Goal: Transaction & Acquisition: Book appointment/travel/reservation

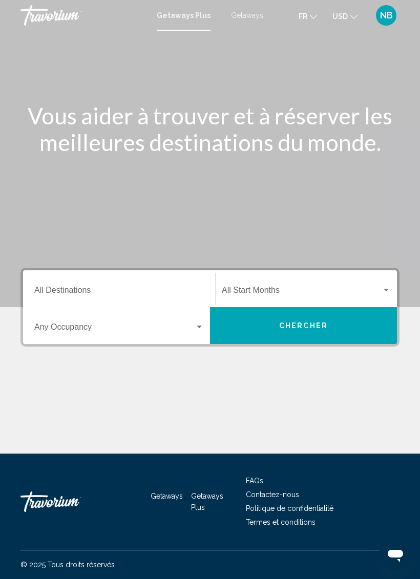
click at [318, 324] on span "Chercher" at bounding box center [303, 326] width 49 height 8
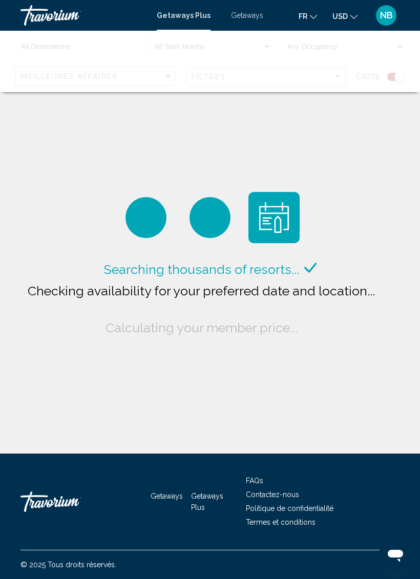
click at [246, 18] on span "Getaways" at bounding box center [247, 15] width 32 height 8
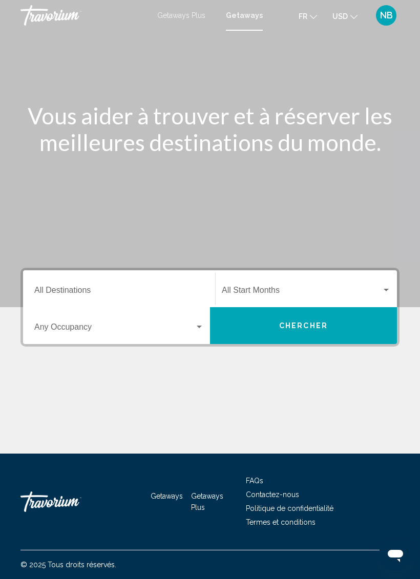
click at [340, 18] on span "USD" at bounding box center [339, 16] width 15 height 8
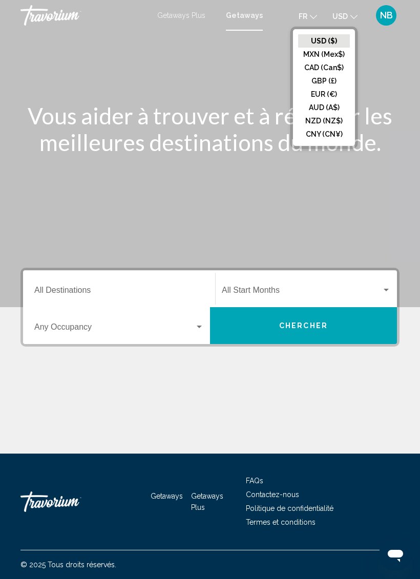
click at [324, 94] on button "EUR (€)" at bounding box center [324, 94] width 52 height 13
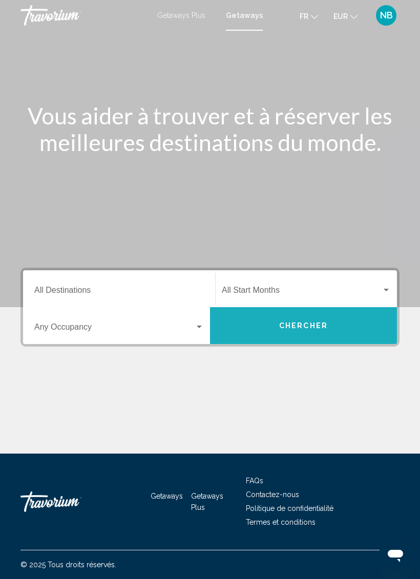
click at [310, 325] on span "Chercher" at bounding box center [303, 326] width 49 height 8
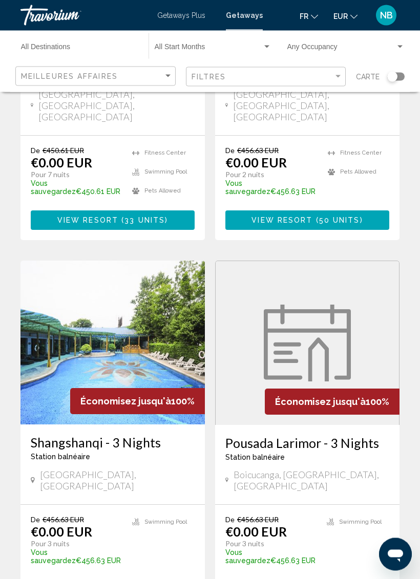
scroll to position [1902, 0]
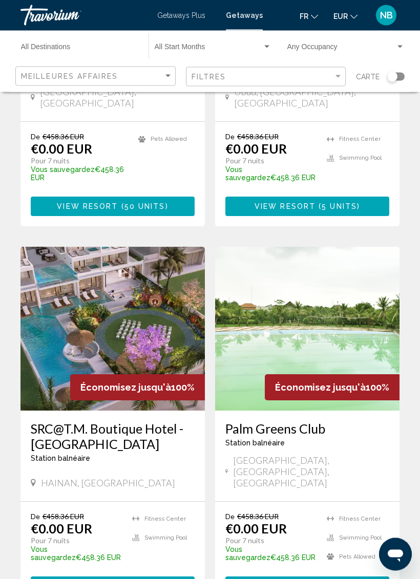
scroll to position [1817, 0]
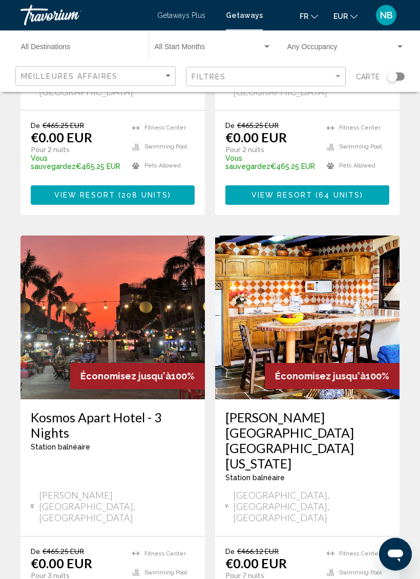
scroll to position [1888, 0]
